Goal: Task Accomplishment & Management: Complete application form

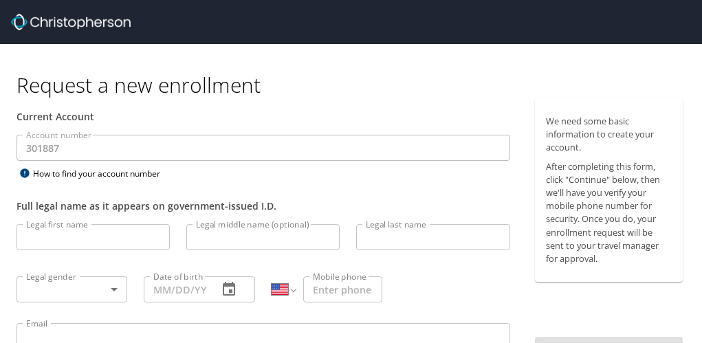
select select "US"
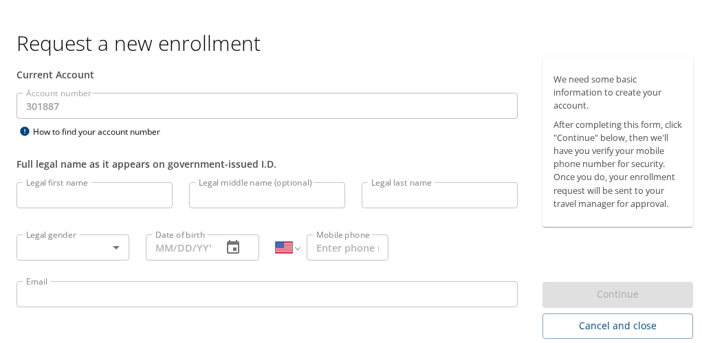
scroll to position [69, 0]
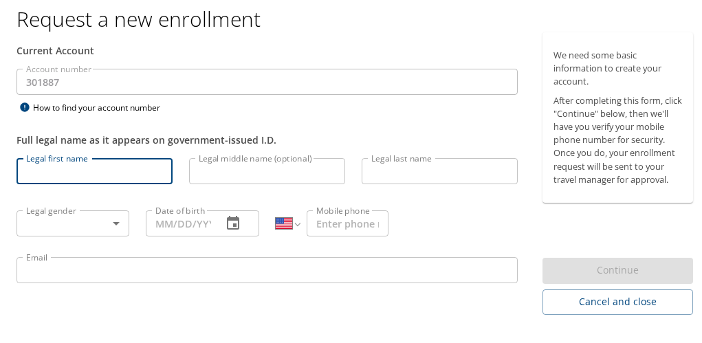
click at [84, 170] on input "Legal first name" at bounding box center [94, 168] width 156 height 26
type input "Hannah"
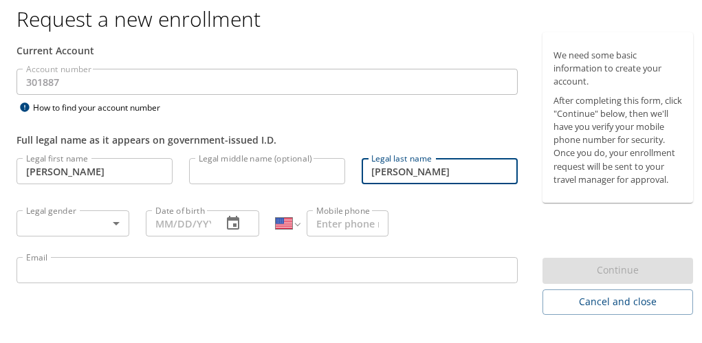
type input "Sisler"
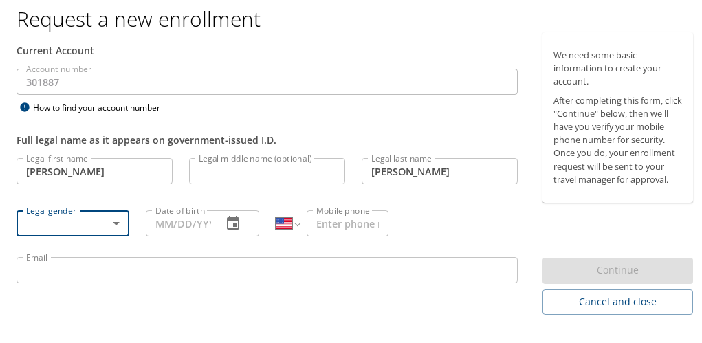
click at [90, 199] on div "Legal gender ​ Legal gender" at bounding box center [72, 220] width 129 height 52
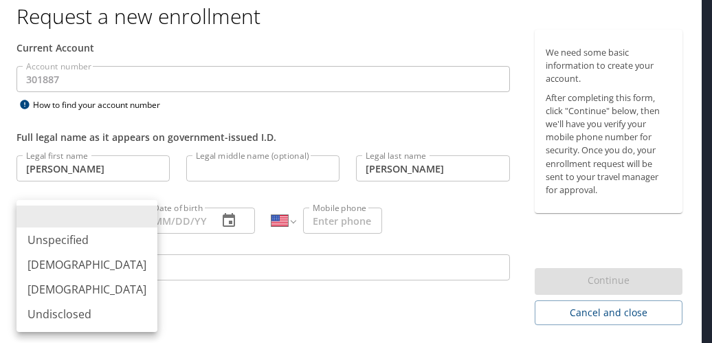
click at [102, 218] on body "Request a new enrollment Current Account Account number 301887 Account number H…" at bounding box center [356, 102] width 712 height 343
click at [85, 281] on li "Female" at bounding box center [86, 289] width 141 height 25
type input "Female"
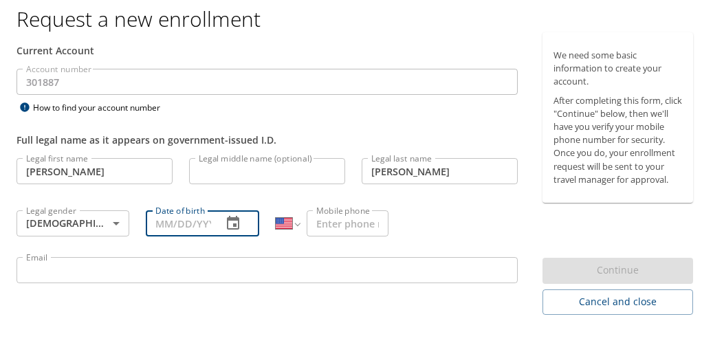
click at [185, 215] on input "Date of birth" at bounding box center [178, 221] width 65 height 26
type input "05/08/1996"
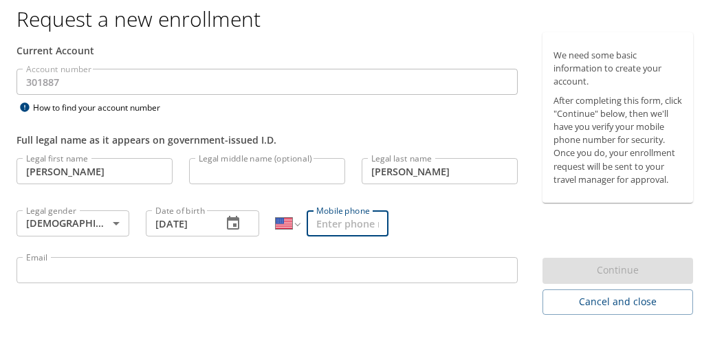
click at [357, 219] on input "Mobile phone" at bounding box center [346, 221] width 81 height 26
type input "(330) 717-4273"
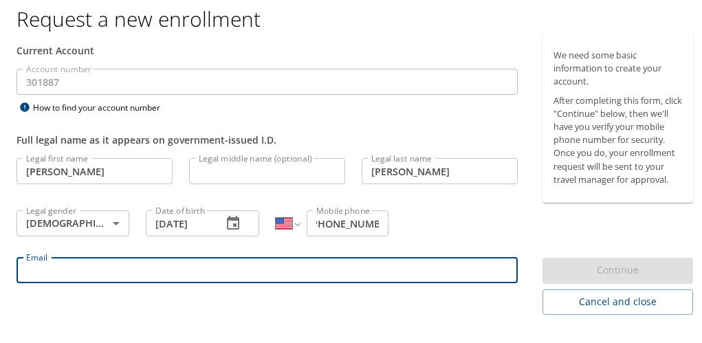
click at [347, 261] on input "Email" at bounding box center [266, 267] width 501 height 26
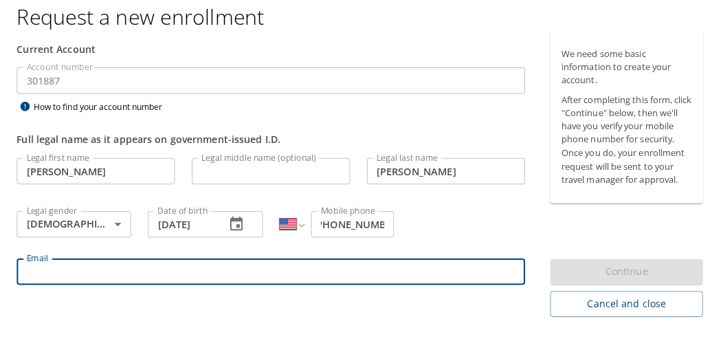
scroll to position [0, 0]
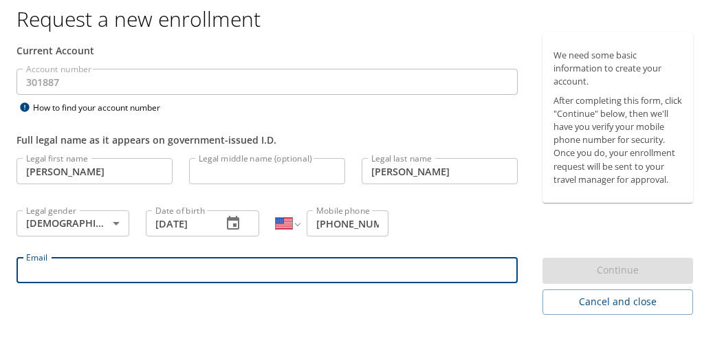
type input "hsisler@neomed.edu"
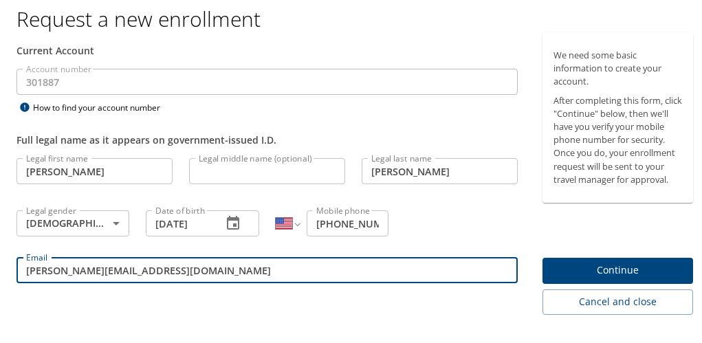
click at [646, 276] on span "Continue" at bounding box center [617, 267] width 128 height 17
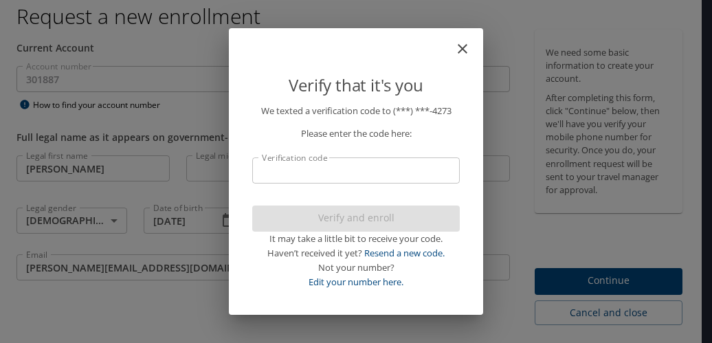
click at [287, 170] on input "Verification code" at bounding box center [356, 170] width 208 height 26
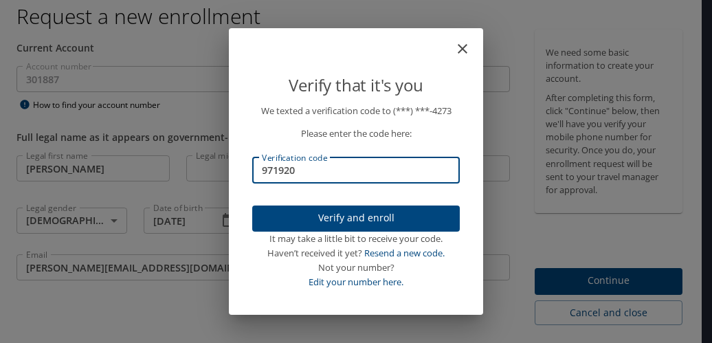
type input "971920"
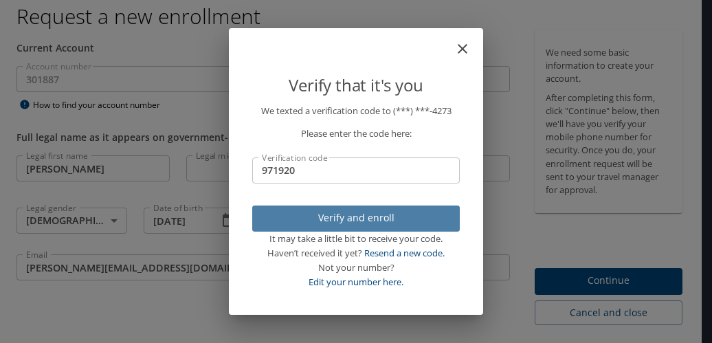
click at [313, 225] on span "Verify and enroll" at bounding box center [356, 218] width 186 height 17
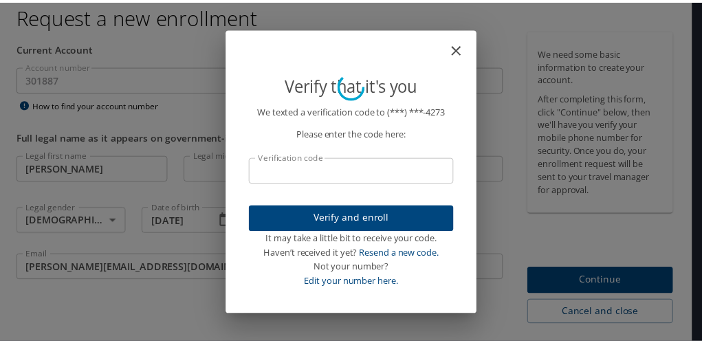
scroll to position [47, 0]
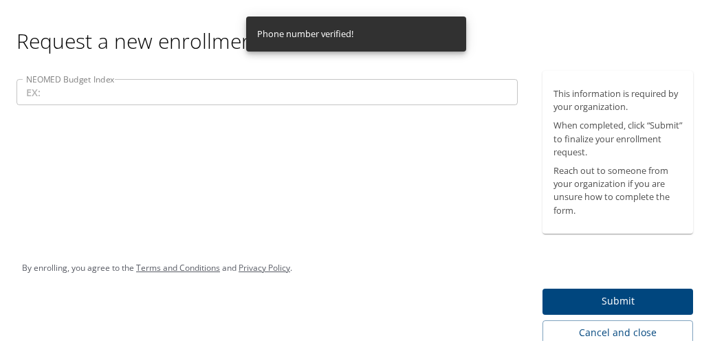
click at [209, 85] on input "NEOMED Budget Index" at bounding box center [266, 89] width 501 height 26
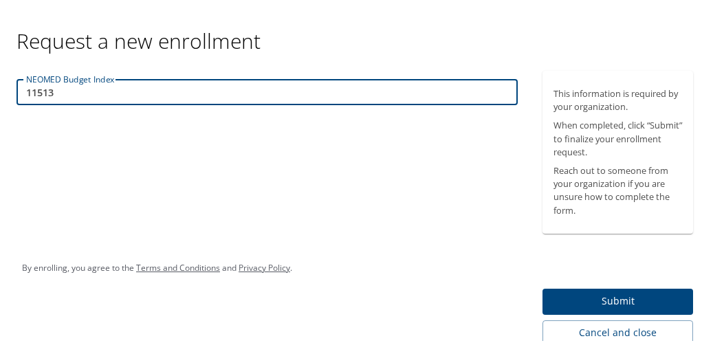
type input "11513"
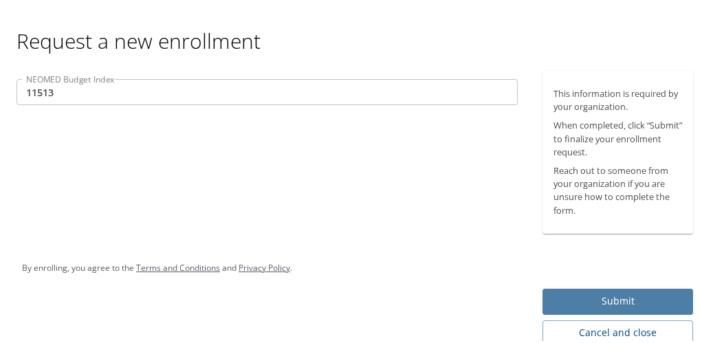
click at [640, 299] on span "Submit" at bounding box center [617, 298] width 128 height 17
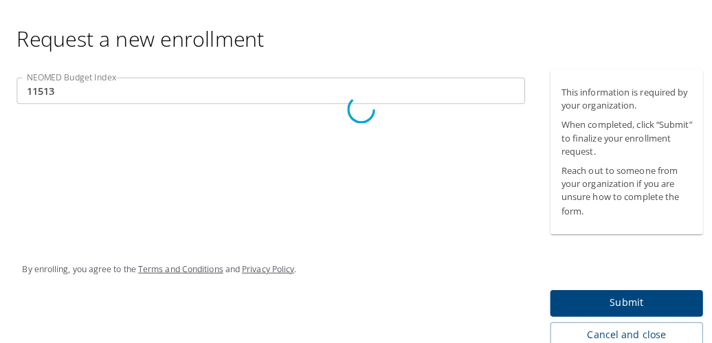
scroll to position [0, 0]
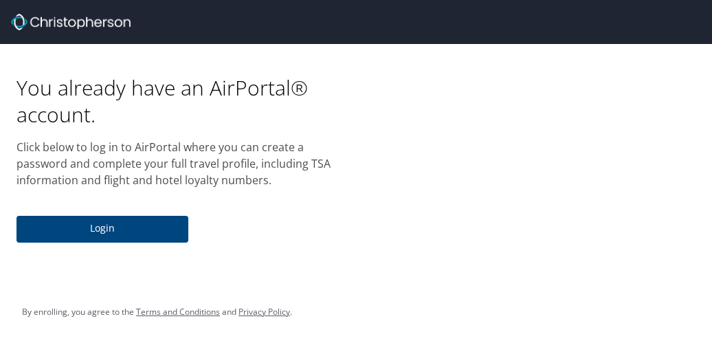
click at [148, 227] on span "Login" at bounding box center [102, 228] width 150 height 17
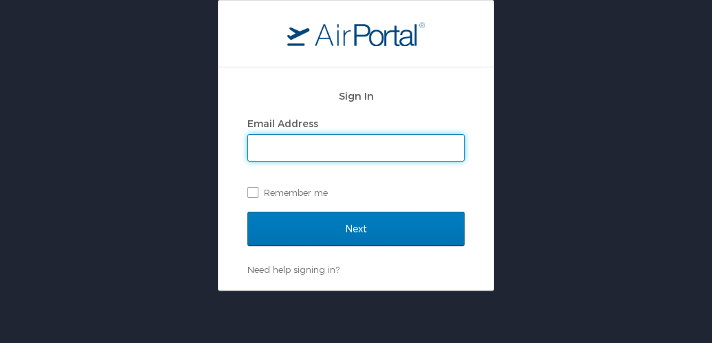
click at [294, 139] on input "Email Address" at bounding box center [356, 148] width 216 height 26
type input "hsisler@neomed.edu"
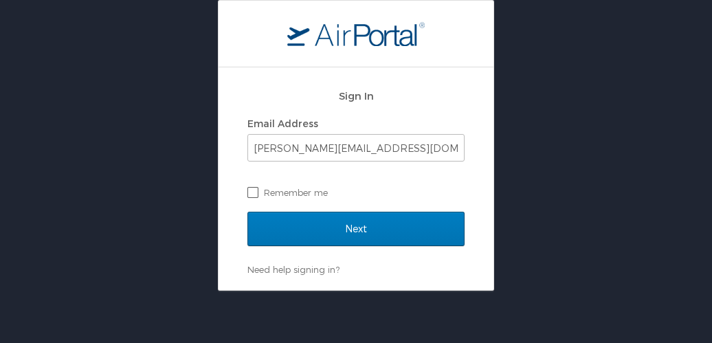
click at [250, 192] on label "Remember me" at bounding box center [355, 192] width 217 height 21
click at [250, 192] on input "Remember me" at bounding box center [251, 191] width 9 height 9
checkbox input "true"
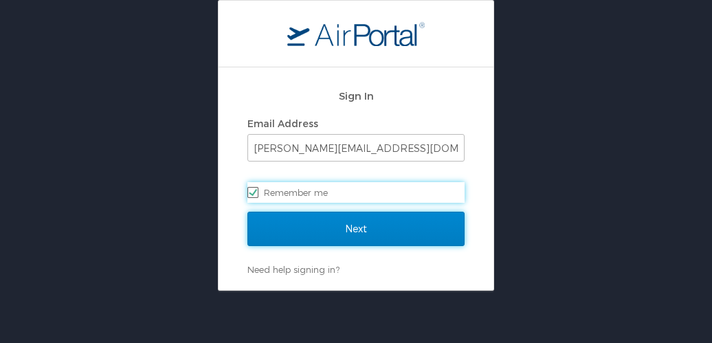
click at [269, 227] on input "Next" at bounding box center [355, 229] width 217 height 34
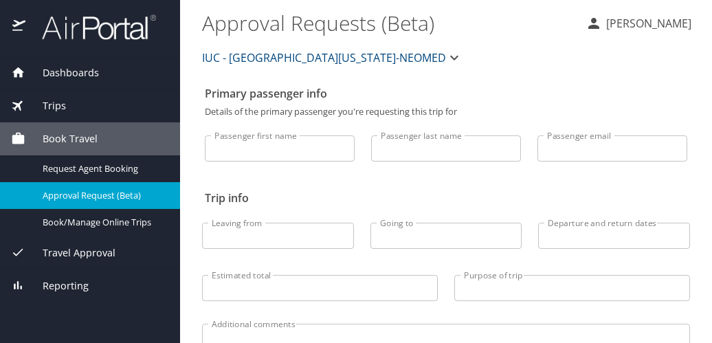
click at [267, 146] on input "Passenger first name" at bounding box center [280, 148] width 150 height 26
type input "Hannah"
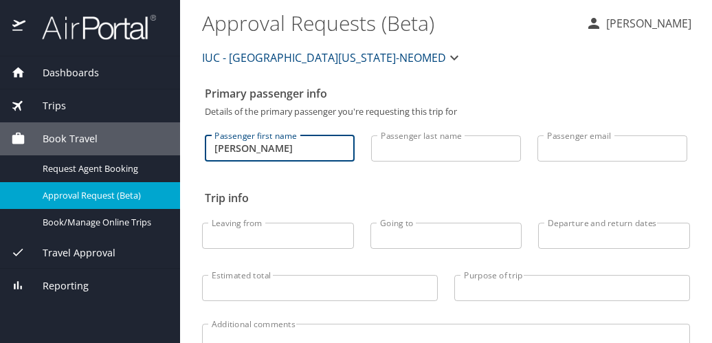
type input "Sisler"
type input "hsisler@neomed.edu"
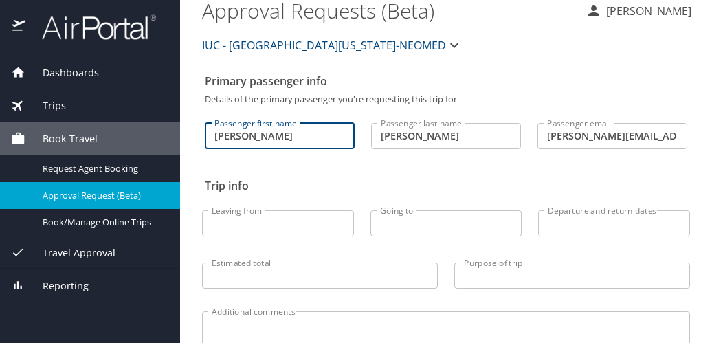
scroll to position [11, 0]
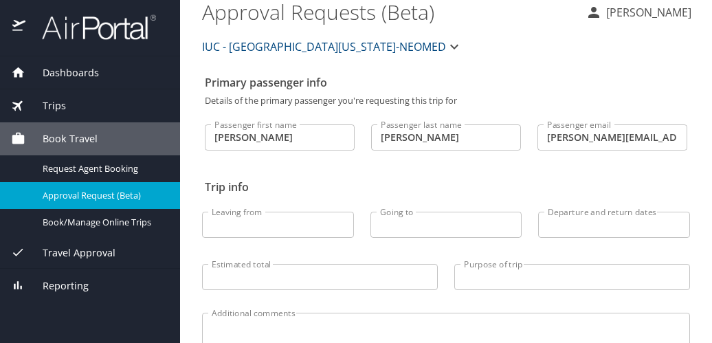
click at [266, 130] on input "Hannah" at bounding box center [280, 137] width 150 height 26
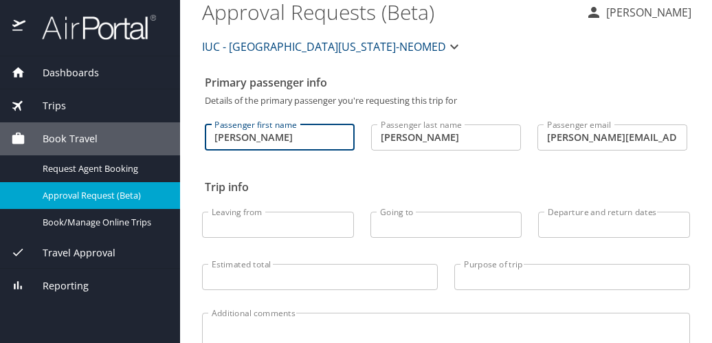
click at [266, 130] on input "Hannah" at bounding box center [280, 137] width 150 height 26
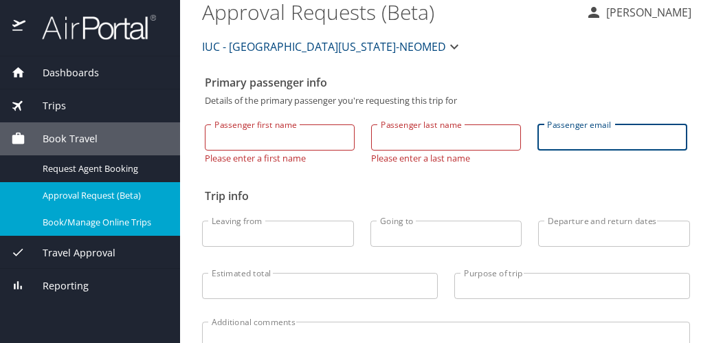
click at [91, 218] on span "Book/Manage Online Trips" at bounding box center [103, 222] width 121 height 13
